Goal: Use online tool/utility: Utilize a website feature to perform a specific function

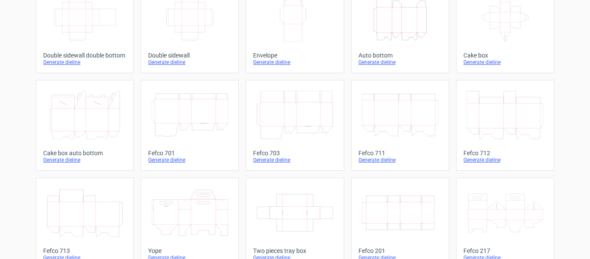
scroll to position [222, 0]
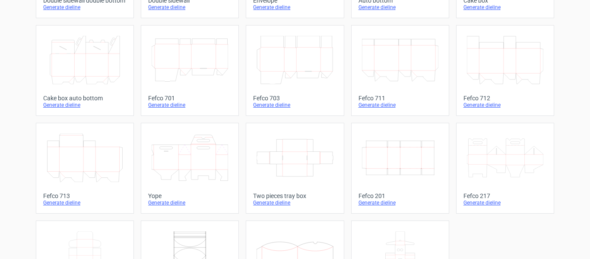
click at [378, 202] on div "Generate dieline" at bounding box center [399, 202] width 83 height 7
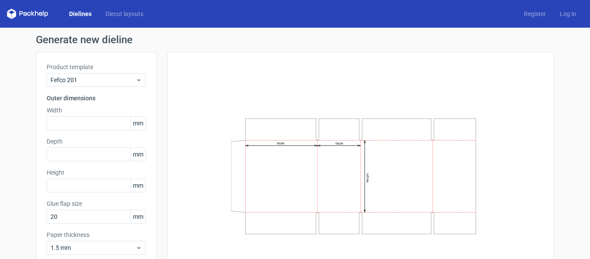
click at [91, 114] on div "Width mm" at bounding box center [96, 118] width 99 height 24
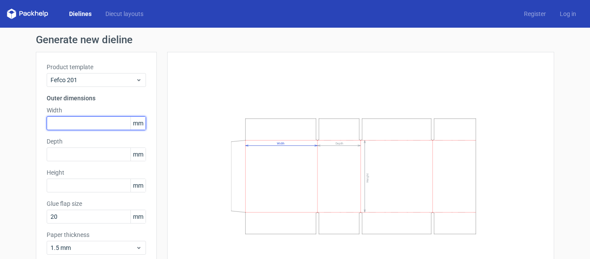
click at [88, 123] on input "text" at bounding box center [96, 123] width 99 height 14
type input "300"
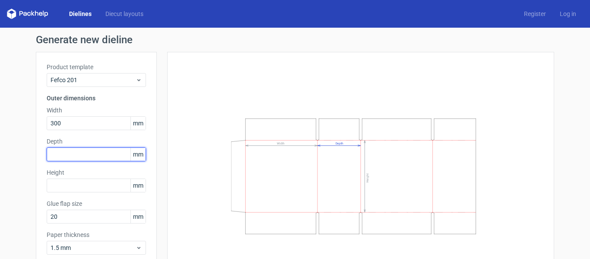
click at [80, 150] on input "text" at bounding box center [96, 154] width 99 height 14
type input "250"
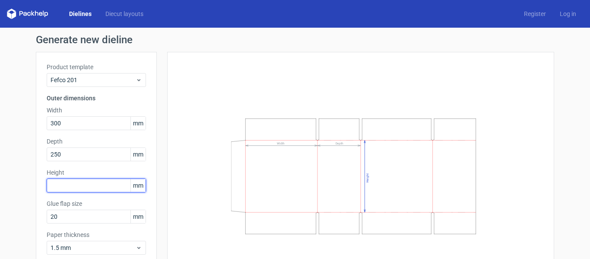
click at [76, 183] on input "text" at bounding box center [96, 185] width 99 height 14
type input "180"
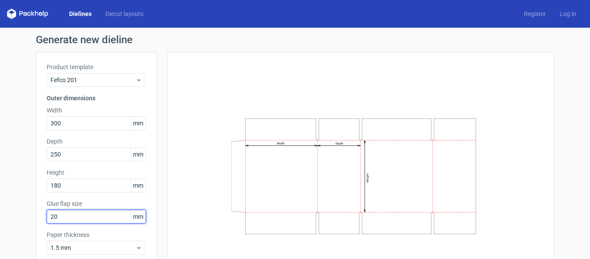
click at [72, 215] on input "20" at bounding box center [96, 216] width 99 height 14
type input "2"
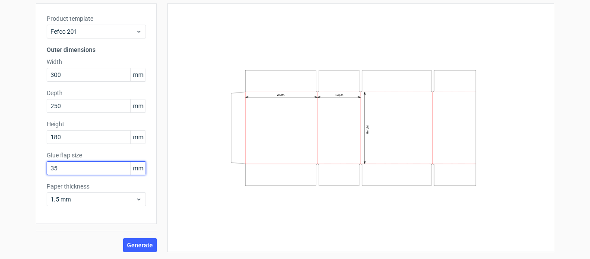
type input "35"
click at [136, 236] on div "Generate" at bounding box center [96, 238] width 121 height 28
click at [136, 242] on span "Generate" at bounding box center [140, 245] width 26 height 6
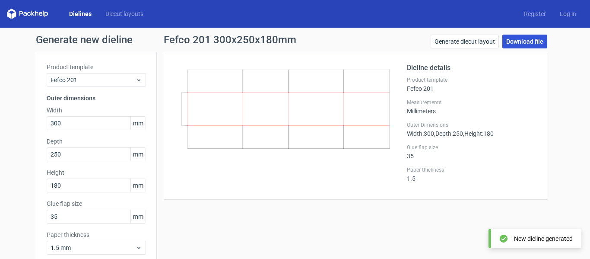
click at [502, 38] on link "Download file" at bounding box center [524, 42] width 45 height 14
